Goal: Information Seeking & Learning: Learn about a topic

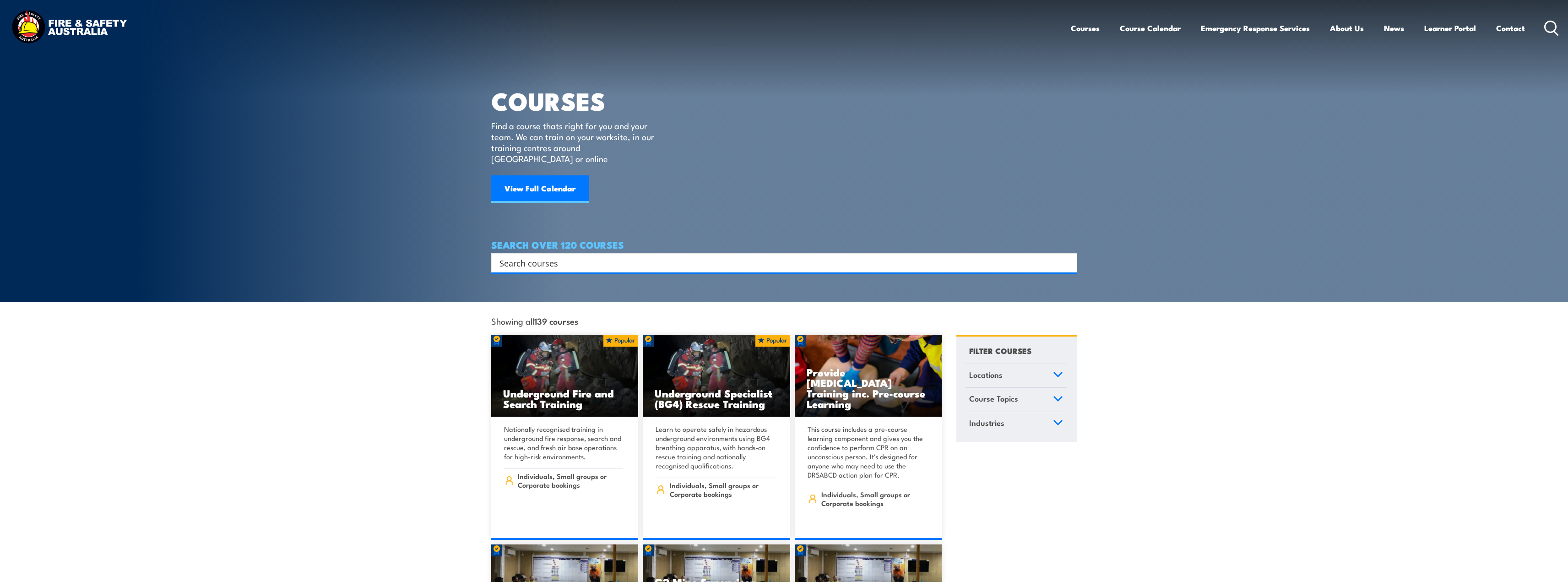
click at [557, 256] on input "Search input" at bounding box center [778, 263] width 558 height 14
type input "fire extinguisher"
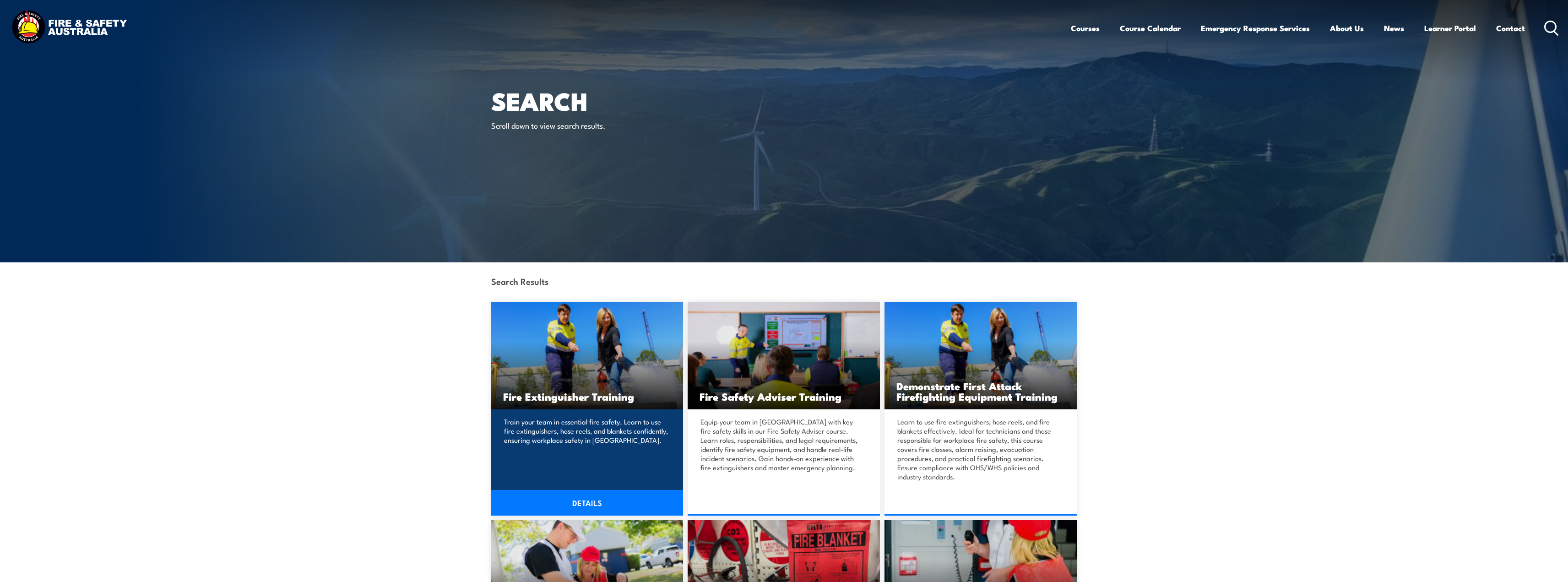
click at [586, 499] on link "DETAILS" at bounding box center [587, 502] width 192 height 26
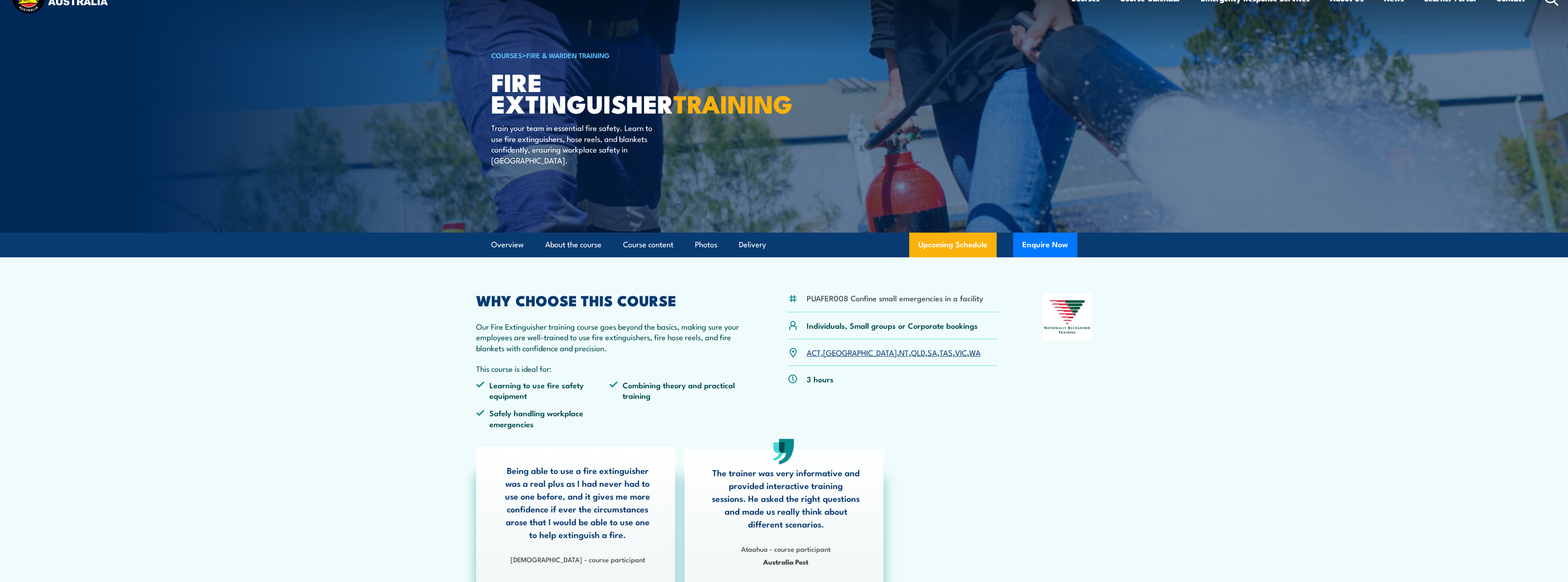
scroll to position [46, 0]
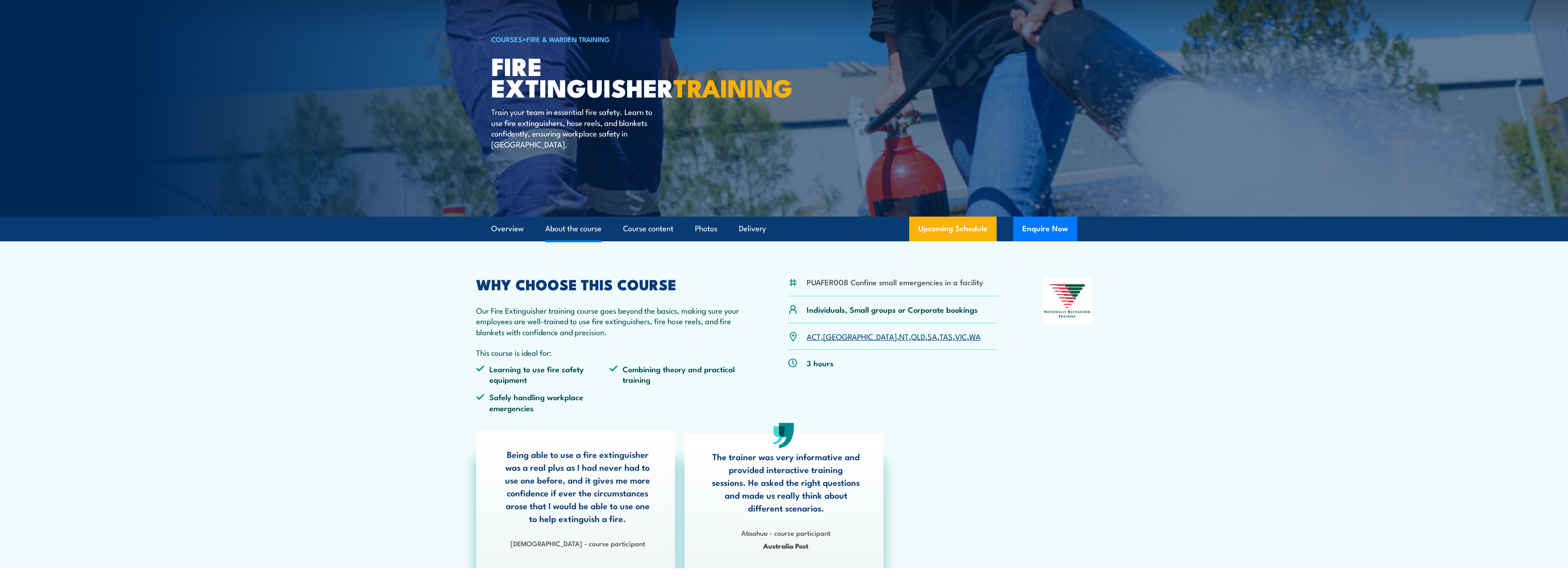
click at [585, 235] on link "About the course" at bounding box center [573, 228] width 56 height 24
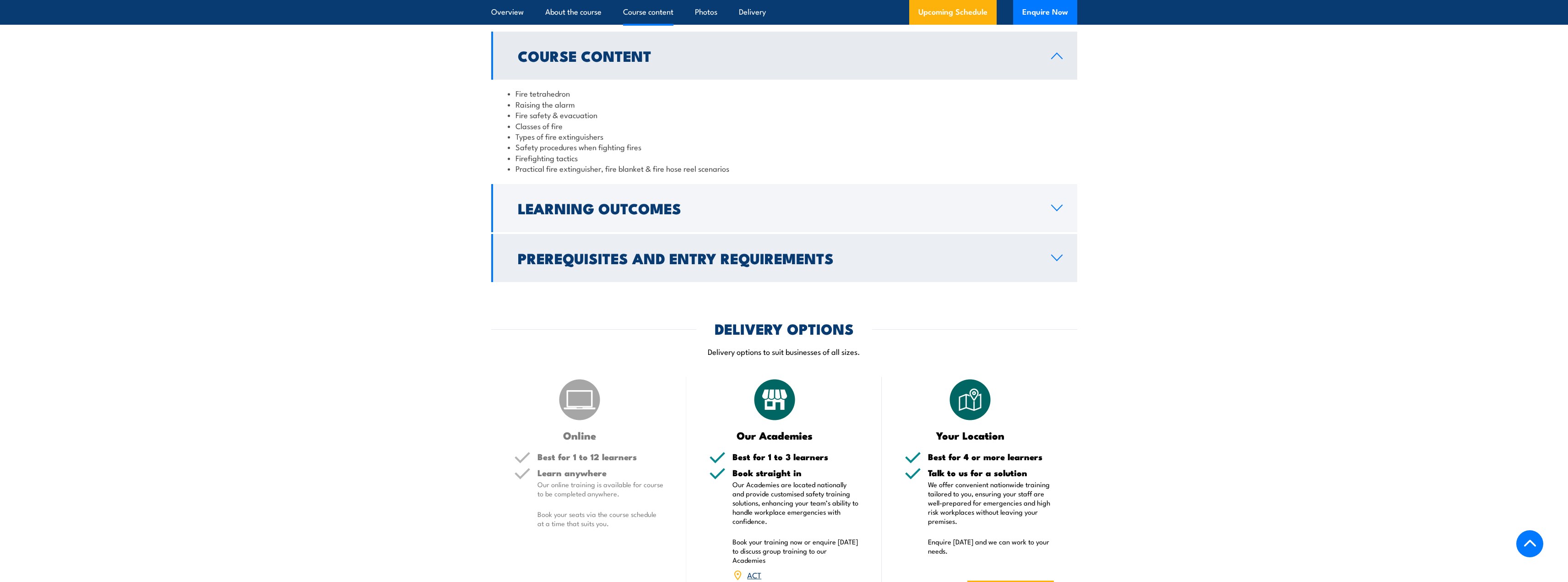
scroll to position [871, 0]
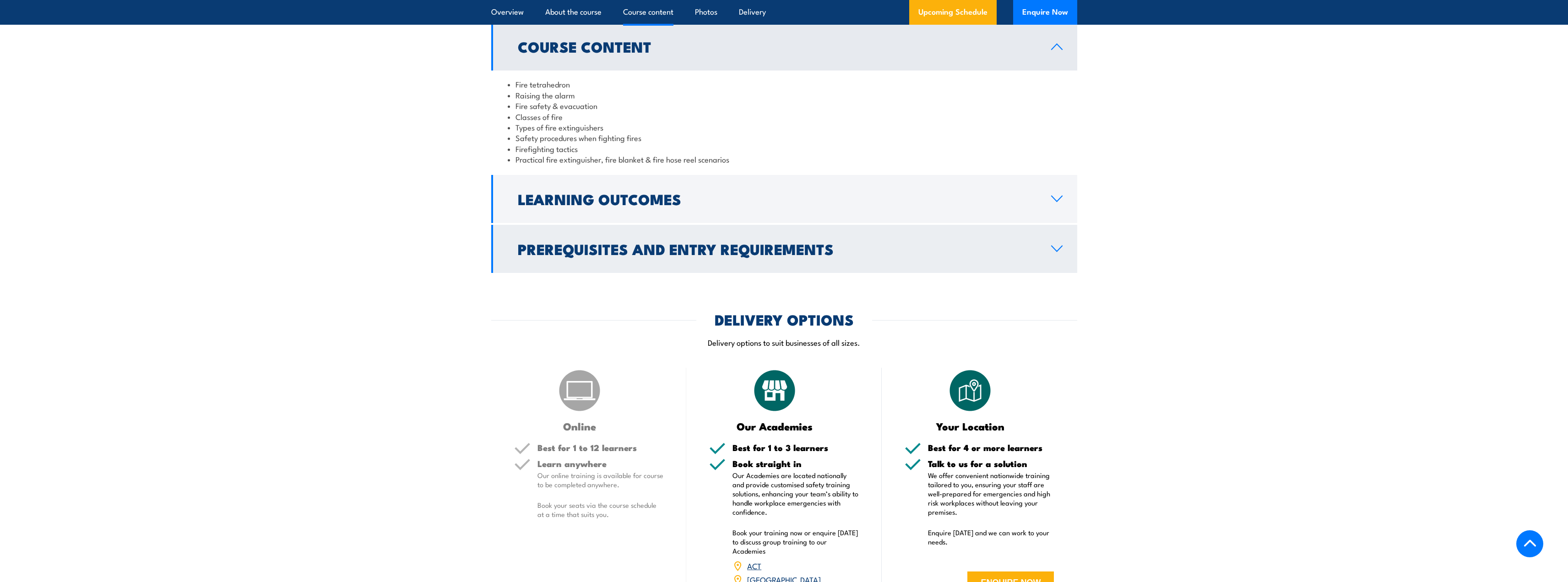
click at [599, 249] on h2 "Prerequisites and Entry Requirements" at bounding box center [777, 248] width 519 height 13
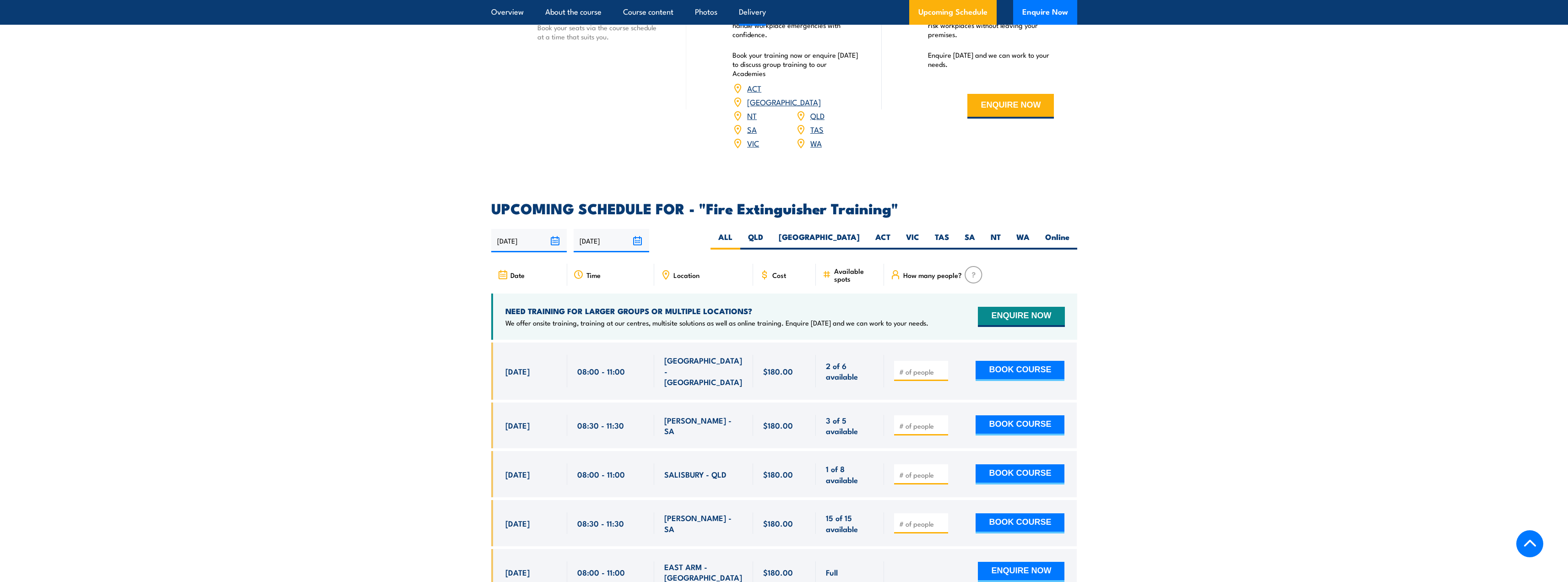
scroll to position [1328, 0]
